Goal: Transaction & Acquisition: Purchase product/service

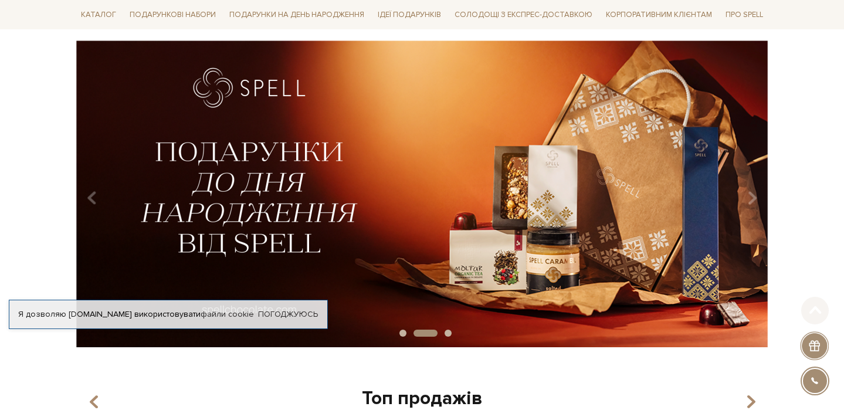
scroll to position [90, 0]
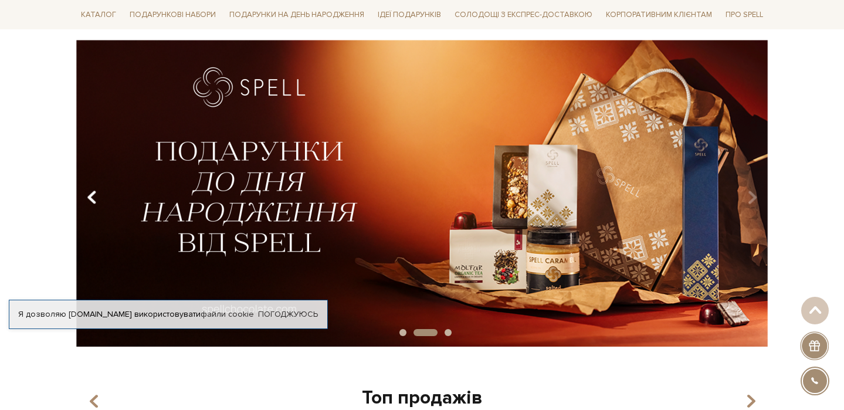
click at [94, 199] on icon "Carousel Navigation" at bounding box center [92, 198] width 10 height 20
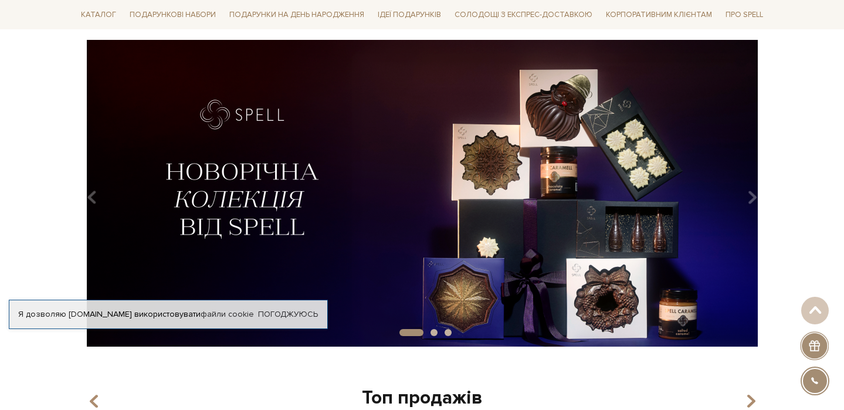
click at [423, 278] on img at bounding box center [422, 193] width 692 height 307
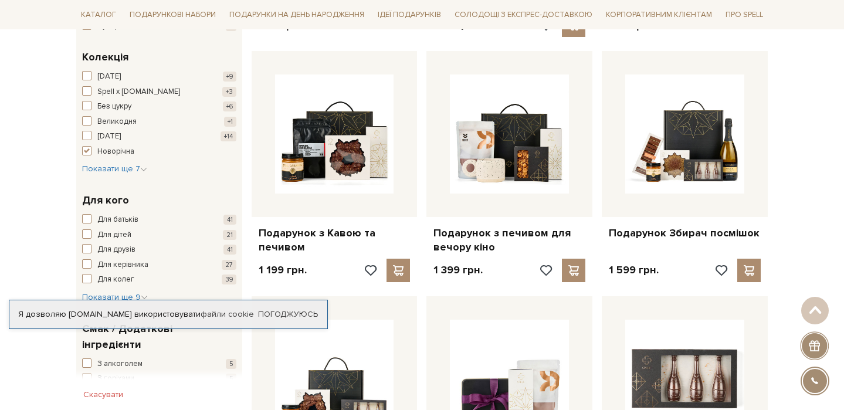
scroll to position [435, 0]
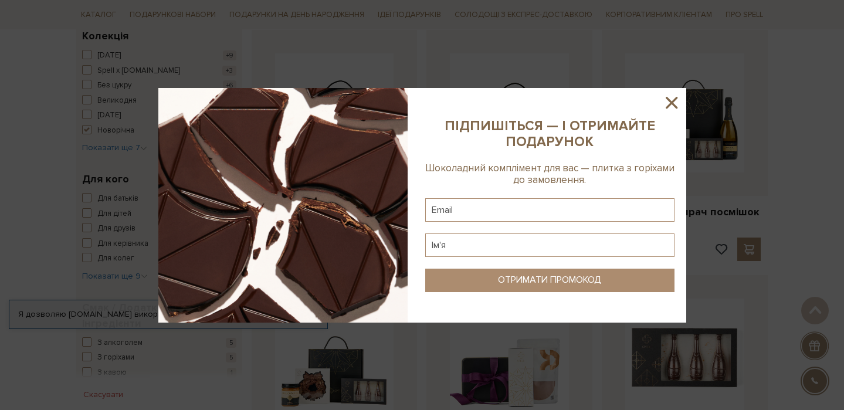
click at [676, 101] on icon at bounding box center [672, 103] width 20 height 20
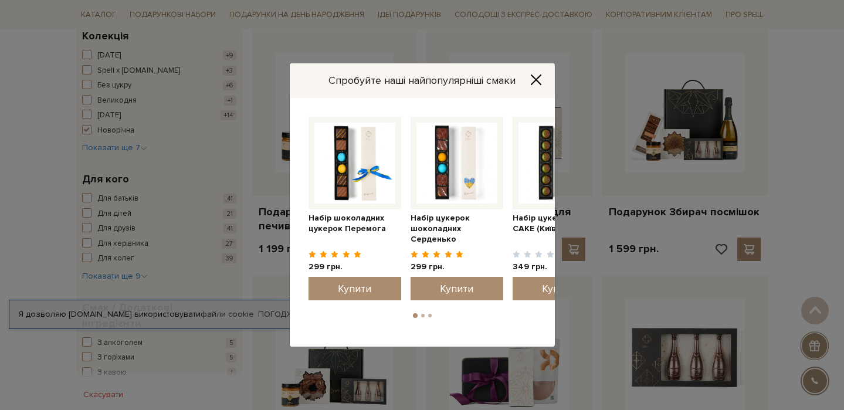
click at [538, 79] on icon "Close" at bounding box center [536, 80] width 12 height 12
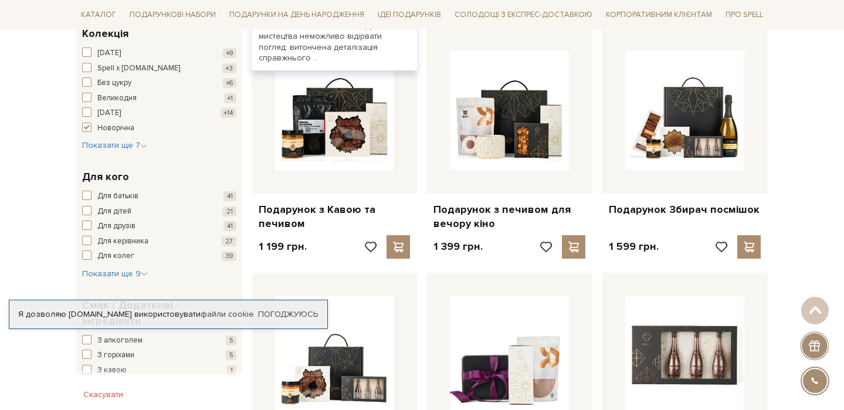
scroll to position [439, 0]
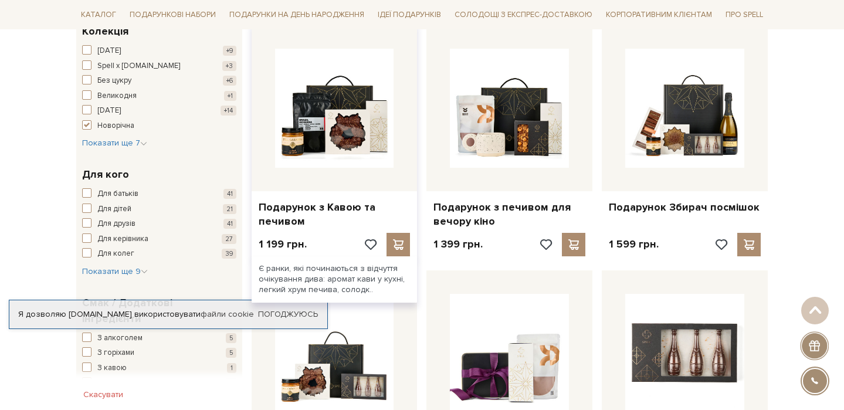
click at [330, 168] on div at bounding box center [335, 108] width 166 height 166
click at [326, 201] on link "Подарунок з Кавою та печивом" at bounding box center [335, 215] width 152 height 28
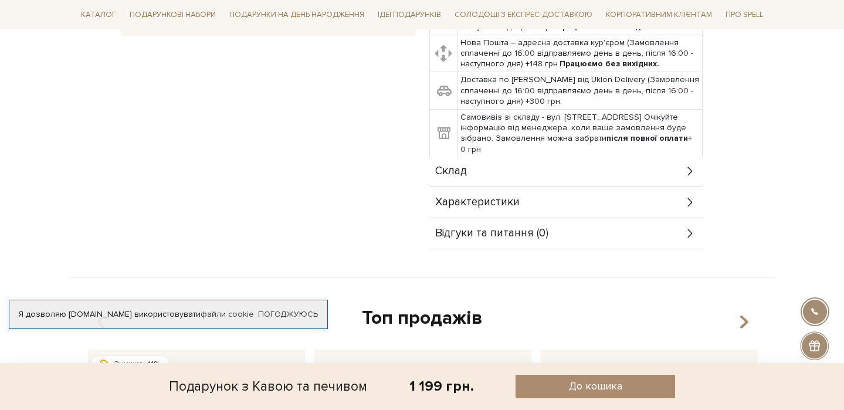
scroll to position [418, 0]
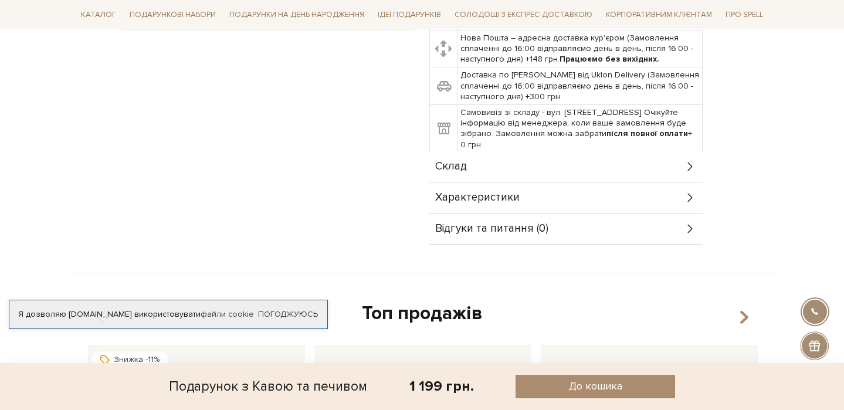
click at [509, 159] on div "Склад" at bounding box center [565, 166] width 273 height 30
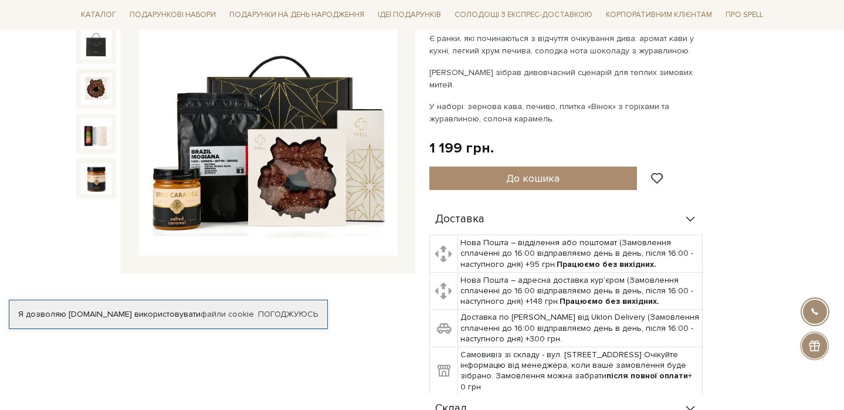
scroll to position [143, 0]
